Goal: Task Accomplishment & Management: Use online tool/utility

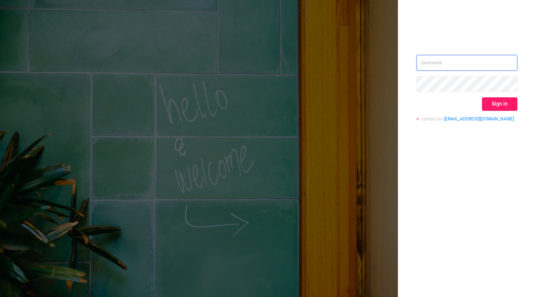
type input "tosh@buzzoola.com"
click at [494, 101] on button "Sign in" at bounding box center [499, 103] width 35 height 13
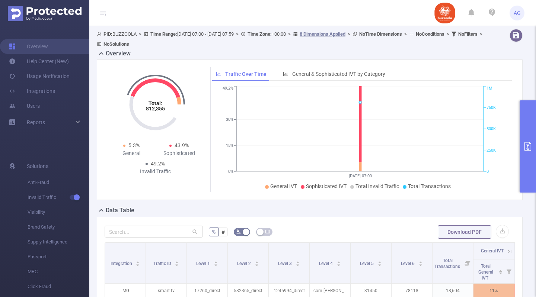
click at [525, 124] on button "primary" at bounding box center [527, 146] width 16 height 92
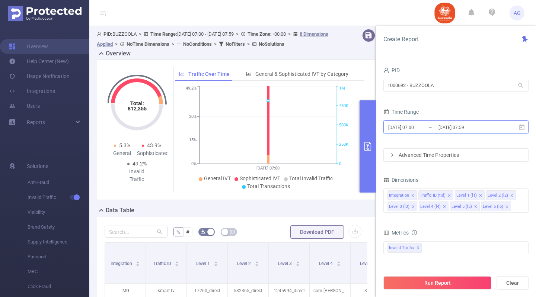
click at [524, 128] on icon at bounding box center [521, 127] width 5 height 6
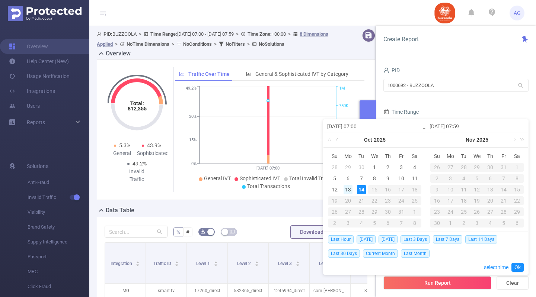
click at [348, 190] on div "13" at bounding box center [347, 189] width 9 height 9
click at [361, 176] on div "7" at bounding box center [361, 178] width 9 height 9
type input "2025-10-07 07:00"
type input "2025-10-13 07:59"
type input "2025-10-07 07:00"
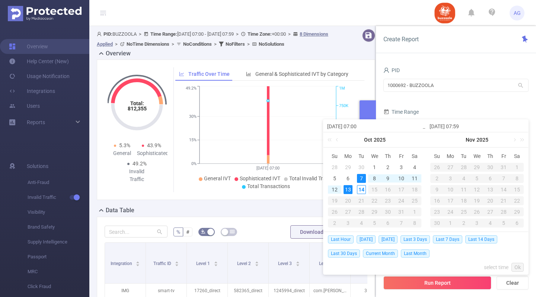
type input "2025-10-13 07:59"
click at [520, 269] on link "Ok" at bounding box center [517, 267] width 12 height 9
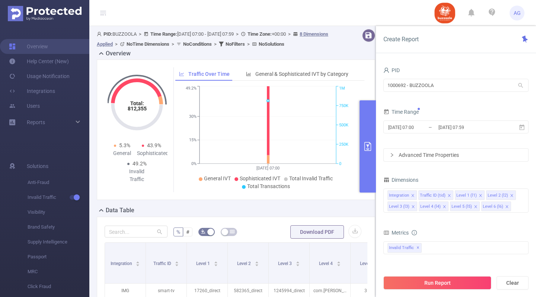
click at [433, 154] on div "Advanced Time Properties" at bounding box center [456, 155] width 144 height 13
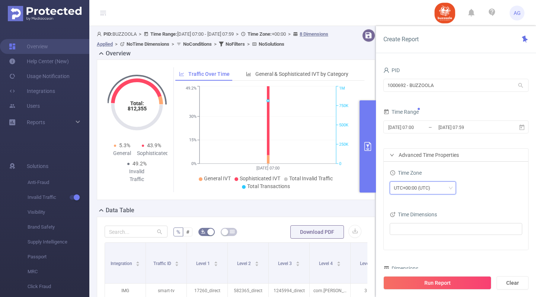
click at [430, 185] on div "UTC+00:00 (UTC)" at bounding box center [415, 188] width 42 height 12
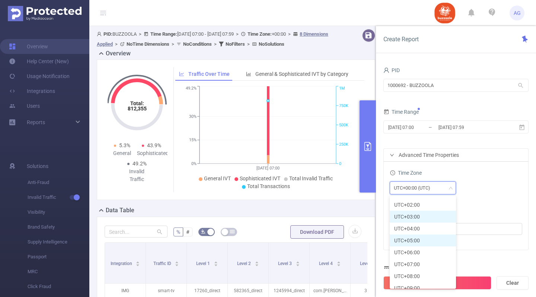
scroll to position [178, 0]
click at [424, 217] on li "UTC+03:00" at bounding box center [423, 216] width 66 height 12
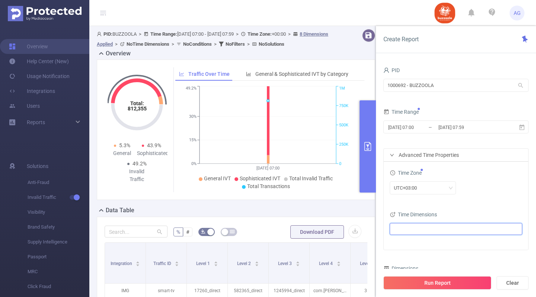
click at [426, 226] on ul at bounding box center [453, 229] width 122 height 11
type input "da"
click at [403, 244] on span at bounding box center [403, 243] width 6 height 6
click at [468, 194] on div "UTC+03:00" at bounding box center [456, 188] width 132 height 13
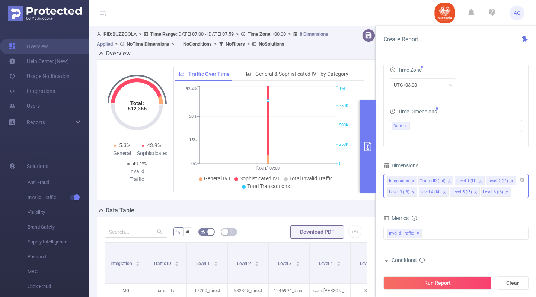
click at [449, 180] on icon "icon: close" at bounding box center [449, 181] width 3 height 3
click at [413, 180] on icon "icon: close" at bounding box center [413, 181] width 4 height 4
click at [459, 191] on div "Level 1 (l1) Level 2 (l2) Level 3 (l3) Level 4 (l4) Level 5 (l5) Level 6 (l6)" at bounding box center [455, 186] width 145 height 24
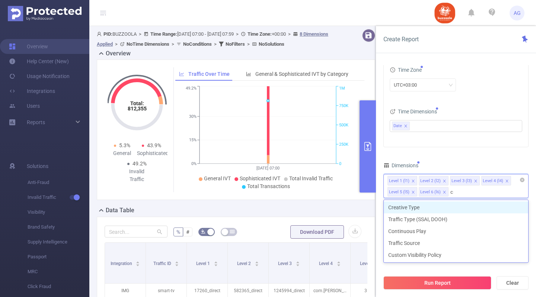
type input "cre"
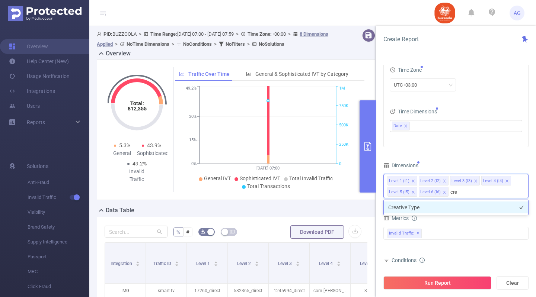
click at [445, 207] on li "Creative Type" at bounding box center [456, 208] width 144 height 12
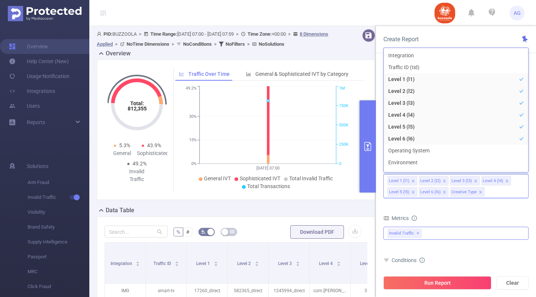
click at [446, 234] on div "Invalid Traffic ✕" at bounding box center [455, 233] width 145 height 13
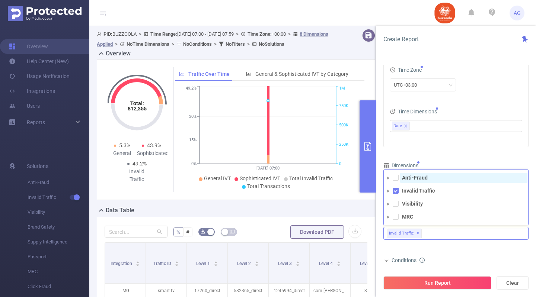
click at [401, 180] on span "Anti-Fraud" at bounding box center [463, 178] width 127 height 10
click at [397, 205] on span at bounding box center [395, 204] width 6 height 6
click at [397, 219] on span at bounding box center [395, 217] width 6 height 6
click at [432, 253] on div "Metrics bp_total bp_adult bp_arms bp_crime bp_death_injury_military bp_piracy b…" at bounding box center [455, 234] width 145 height 42
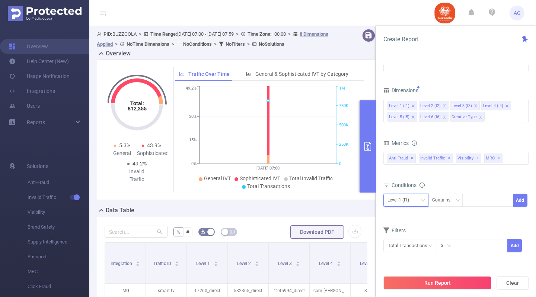
click at [423, 196] on div "Level 1 (l1)" at bounding box center [405, 200] width 37 height 12
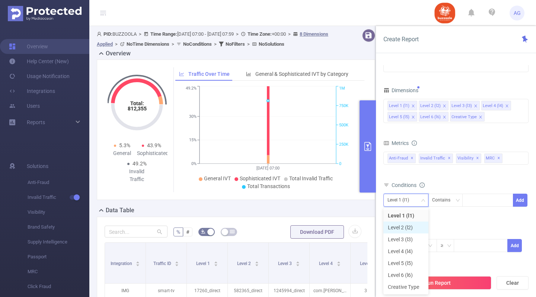
click at [407, 225] on li "Level 2 (l2)" at bounding box center [405, 228] width 45 height 12
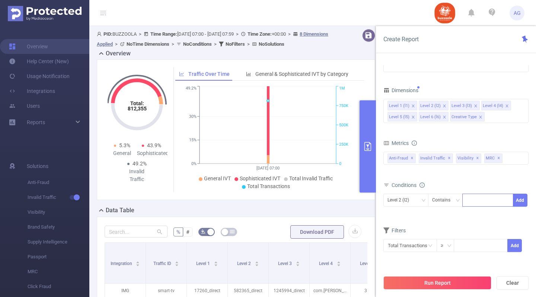
click at [484, 201] on div at bounding box center [487, 200] width 43 height 12
paste input "583140"
type input "583140"
click at [481, 214] on li "583140" at bounding box center [487, 216] width 51 height 12
click at [516, 196] on button "Add" at bounding box center [520, 200] width 15 height 13
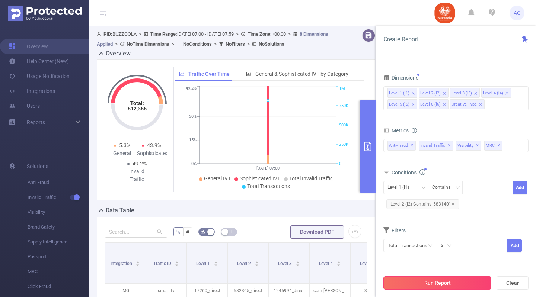
click at [454, 282] on button "Run Report" at bounding box center [437, 282] width 108 height 13
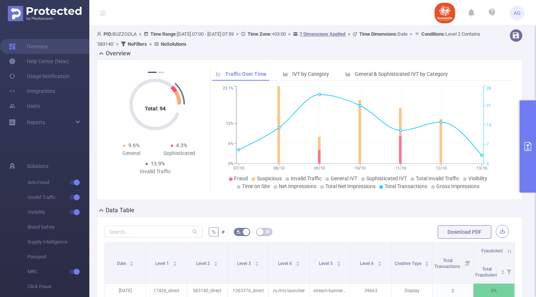
click at [496, 228] on button "button" at bounding box center [502, 231] width 13 height 13
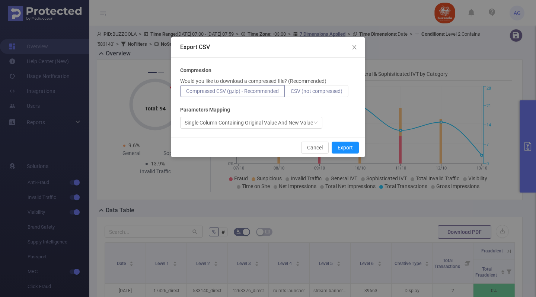
click at [330, 91] on span "CSV (not compressed)" at bounding box center [317, 91] width 52 height 6
click at [291, 93] on input "CSV (not compressed)" at bounding box center [291, 93] width 0 height 0
click at [352, 147] on button "Export" at bounding box center [344, 148] width 27 height 12
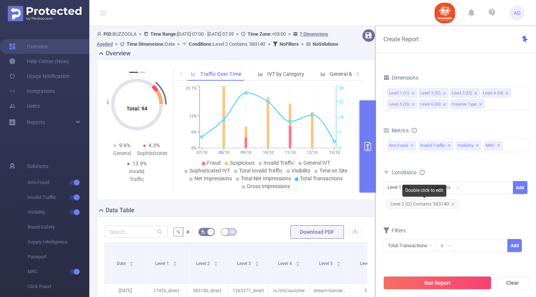
click at [433, 202] on span "Level 2 (l2) Contains '583140'" at bounding box center [422, 204] width 73 height 10
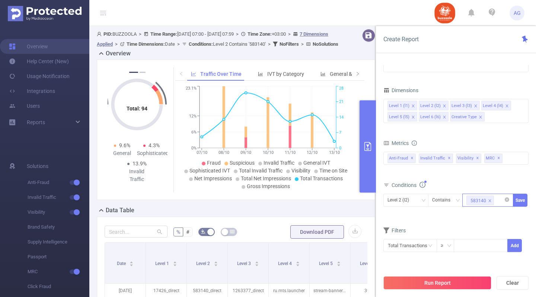
click at [488, 198] on span at bounding box center [490, 201] width 4 height 8
click at [488, 198] on div at bounding box center [487, 200] width 43 height 12
paste input "588126"
type input "588126"
click at [487, 214] on li "588126" at bounding box center [487, 216] width 51 height 12
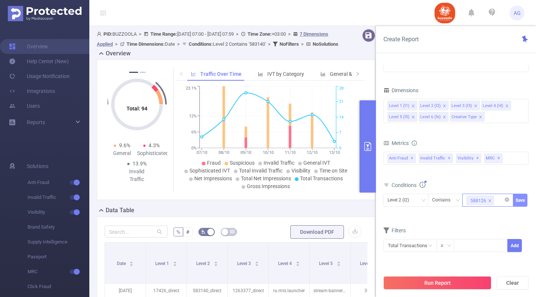
click at [525, 199] on button "Save" at bounding box center [520, 200] width 15 height 13
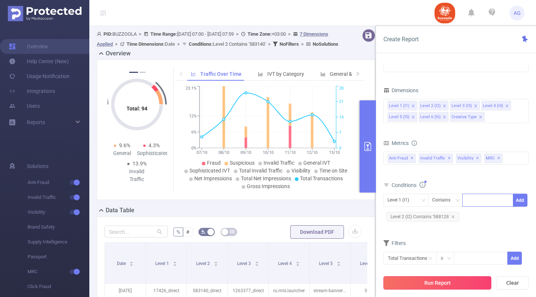
click at [443, 285] on button "Run Report" at bounding box center [437, 282] width 108 height 13
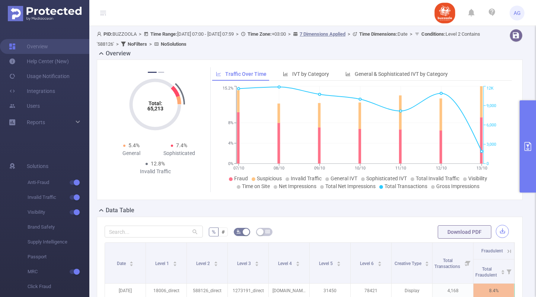
click at [496, 230] on button "button" at bounding box center [502, 231] width 13 height 13
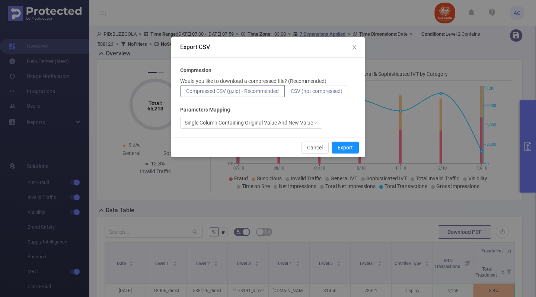
click at [312, 91] on span "CSV (not compressed)" at bounding box center [317, 91] width 52 height 6
click at [291, 93] on input "CSV (not compressed)" at bounding box center [291, 93] width 0 height 0
click at [350, 144] on button "Export" at bounding box center [344, 148] width 27 height 12
